Goal: Transaction & Acquisition: Purchase product/service

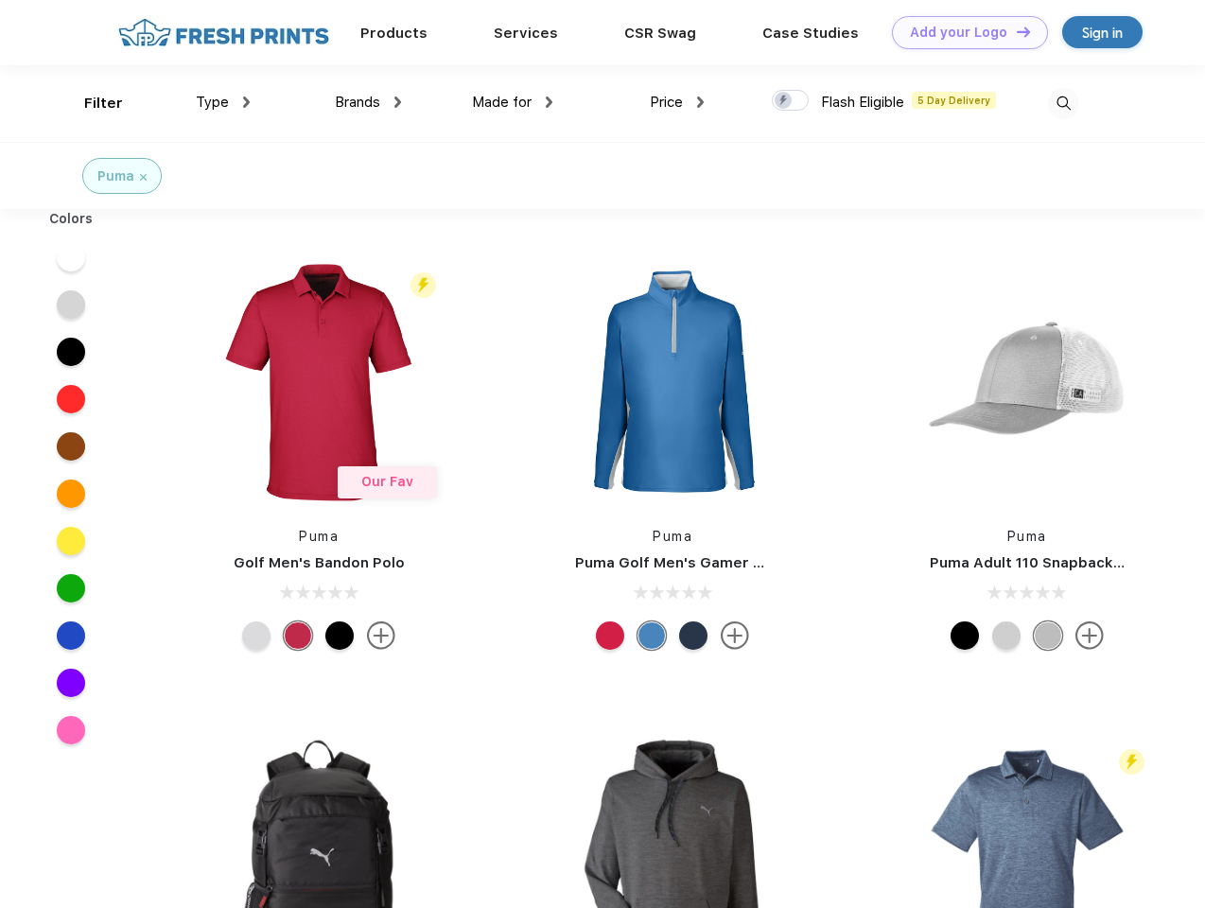
scroll to position [1, 0]
click at [963, 32] on link "Add your Logo Design Tool" at bounding box center [970, 32] width 156 height 33
click at [0, 0] on div "Design Tool" at bounding box center [0, 0] width 0 height 0
click at [1015, 31] on link "Add your Logo Design Tool" at bounding box center [970, 32] width 156 height 33
click at [91, 103] on div "Filter" at bounding box center [103, 104] width 39 height 22
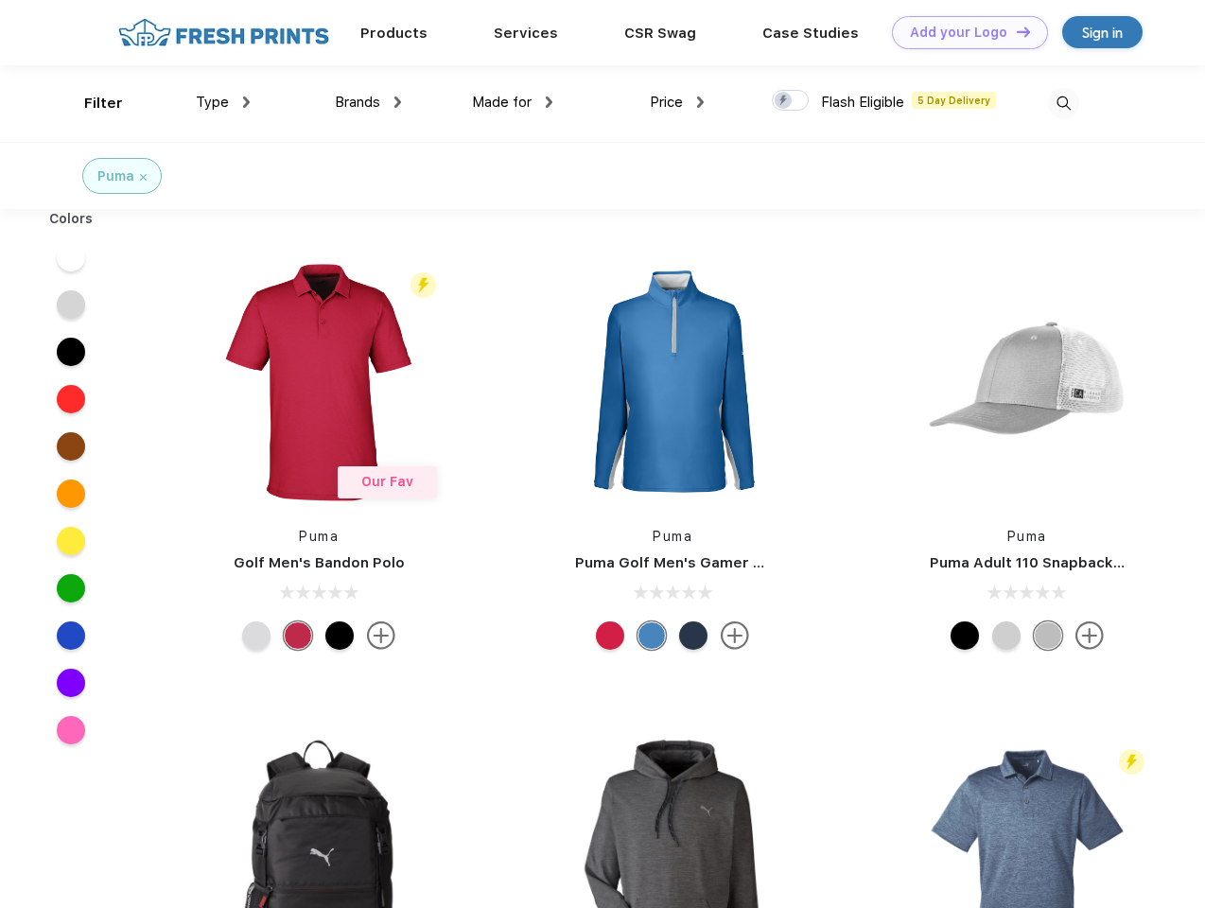
click at [223, 102] on span "Type" at bounding box center [212, 102] width 33 height 17
click at [368, 102] on span "Brands" at bounding box center [357, 102] width 45 height 17
click at [513, 102] on span "Made for" at bounding box center [502, 102] width 60 height 17
click at [677, 102] on span "Price" at bounding box center [666, 102] width 33 height 17
click at [791, 101] on div at bounding box center [790, 100] width 37 height 21
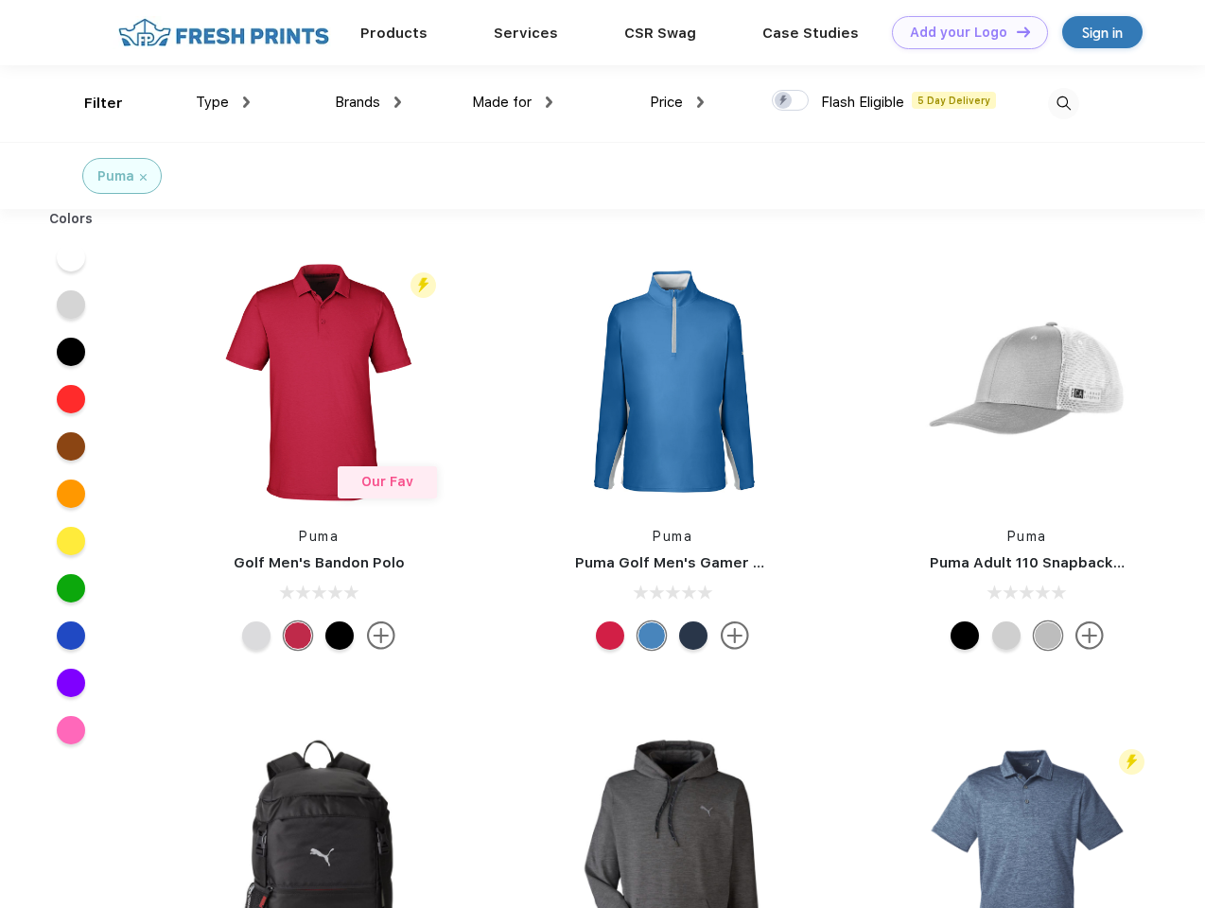
click at [784, 101] on input "checkbox" at bounding box center [778, 95] width 12 height 12
click at [1063, 103] on img at bounding box center [1063, 103] width 31 height 31
